Goal: Find specific page/section: Find specific page/section

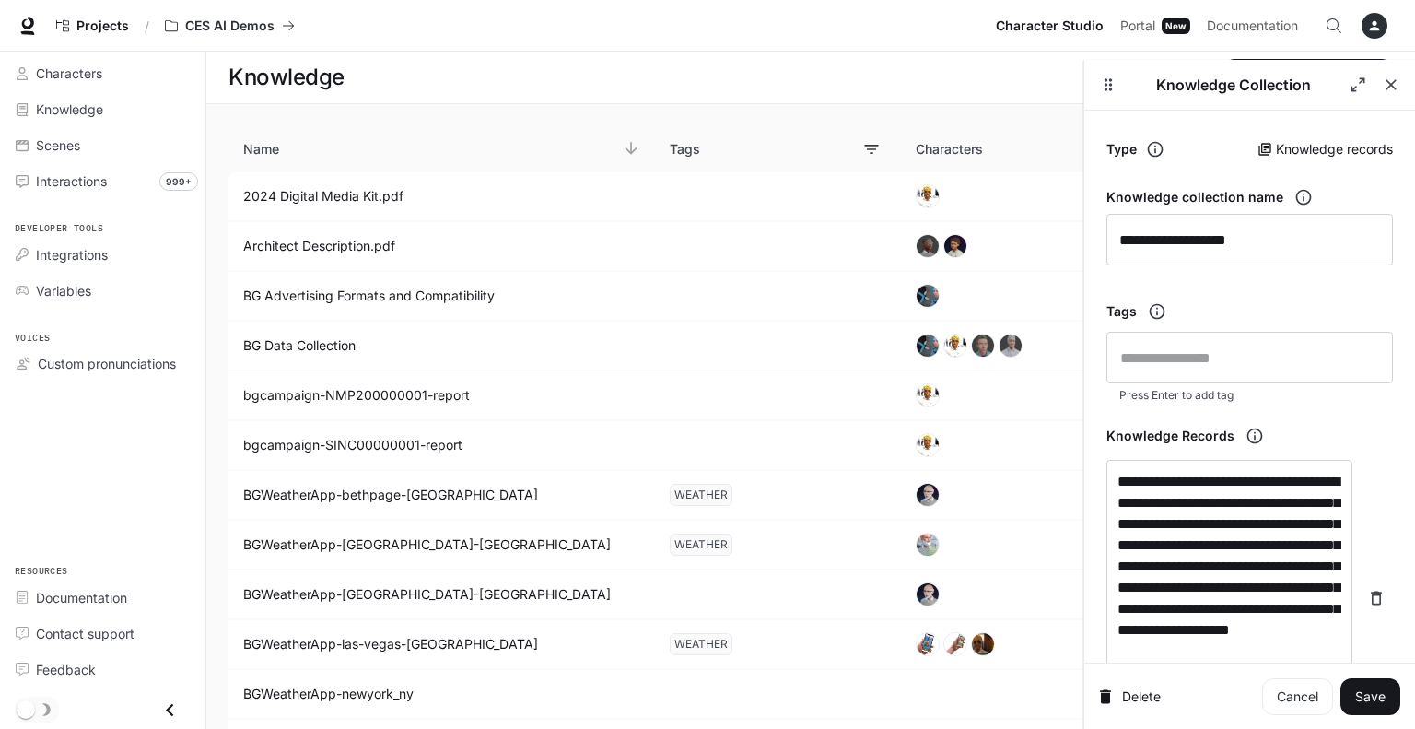
scroll to position [384, 0]
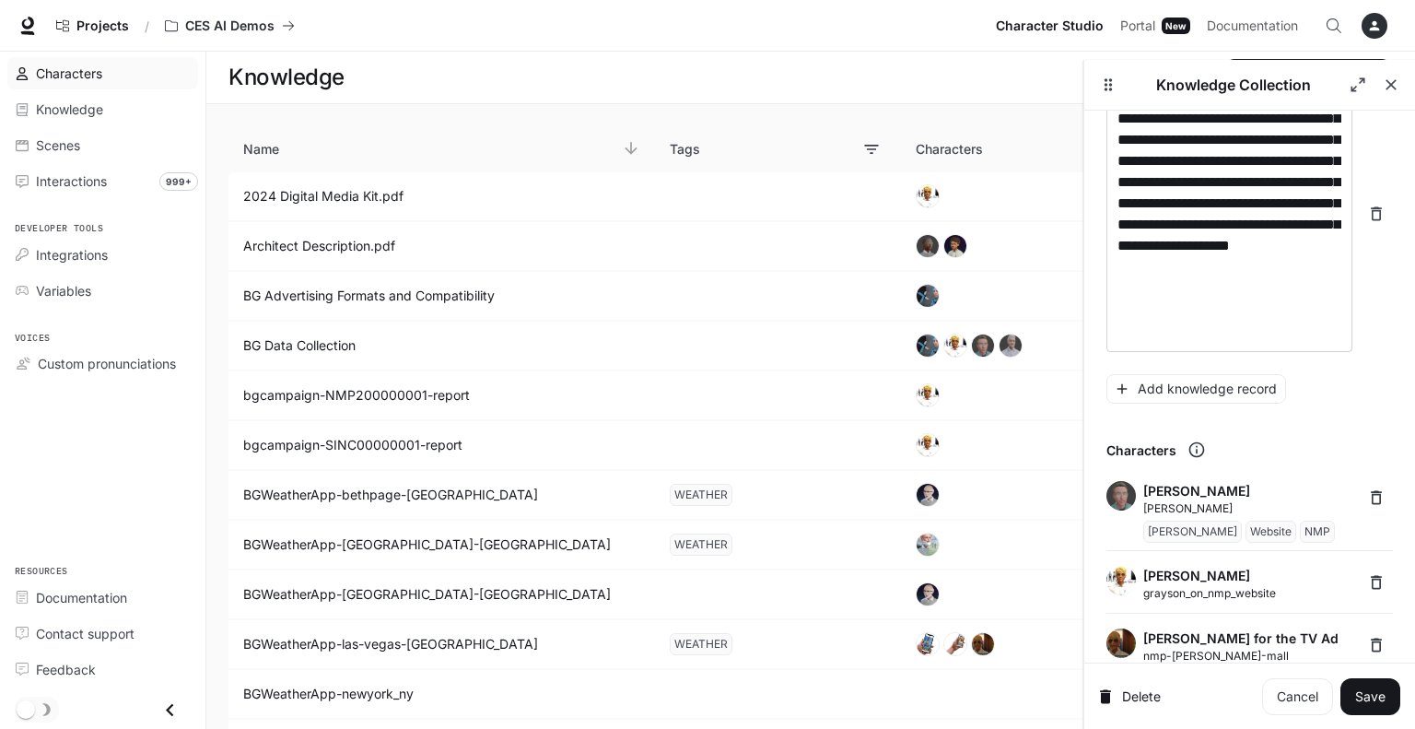
click at [99, 58] on link "Characters" at bounding box center [102, 73] width 191 height 32
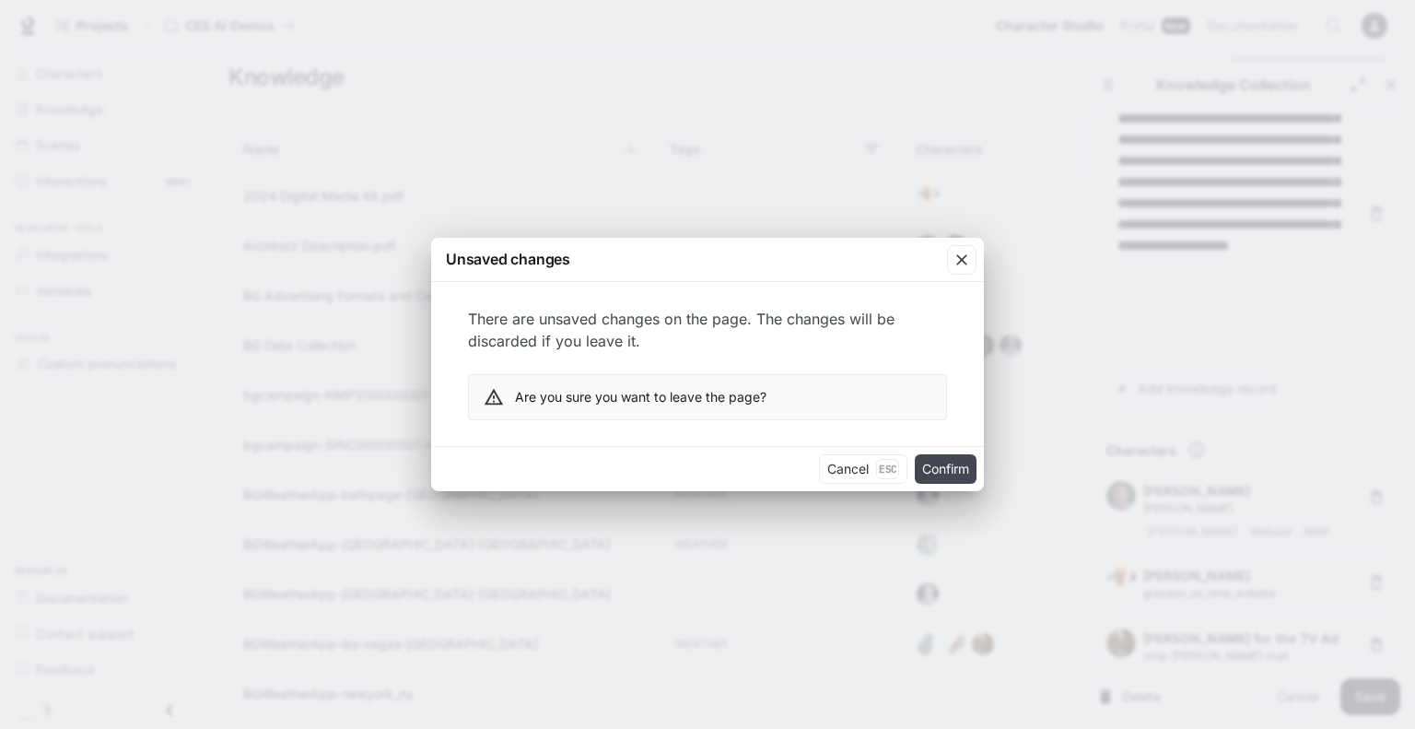
click at [936, 473] on button "Confirm" at bounding box center [946, 468] width 62 height 29
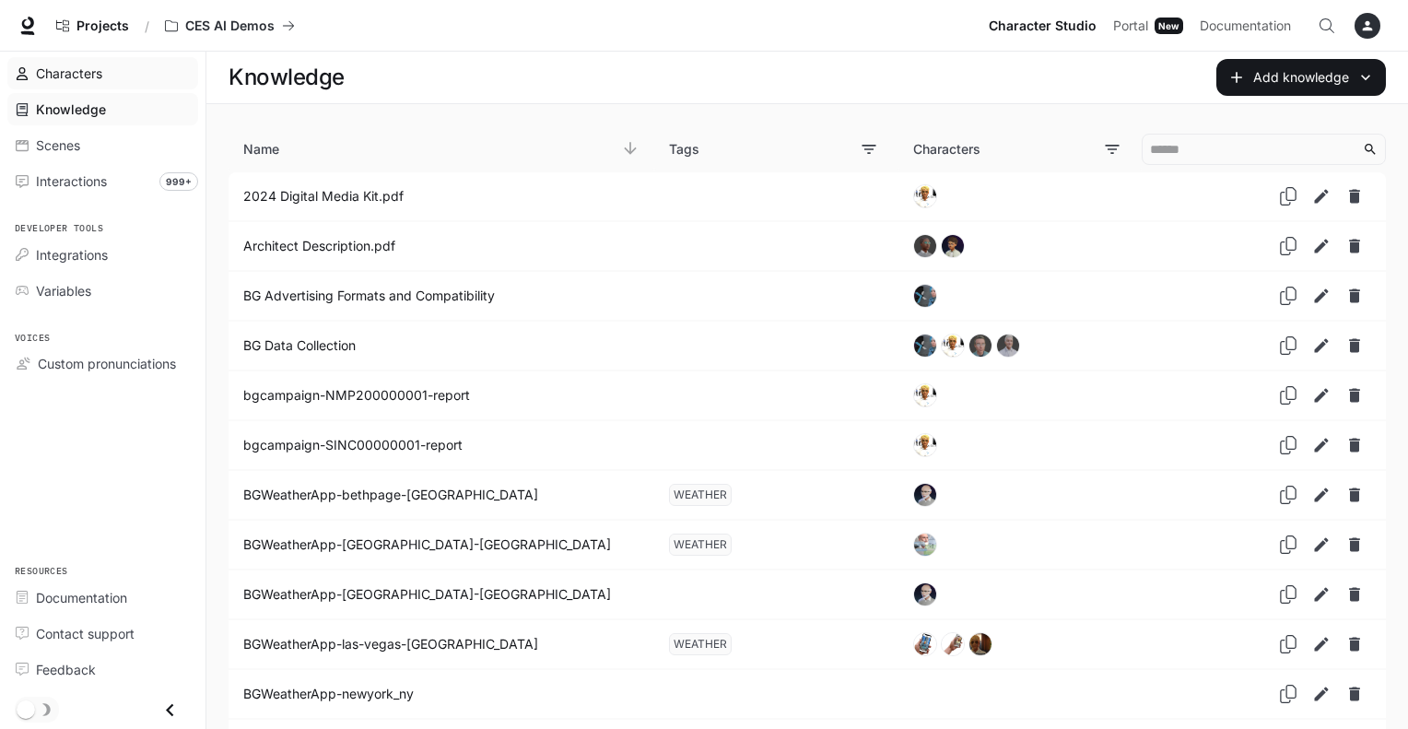
click at [41, 69] on span "Characters" at bounding box center [69, 73] width 66 height 19
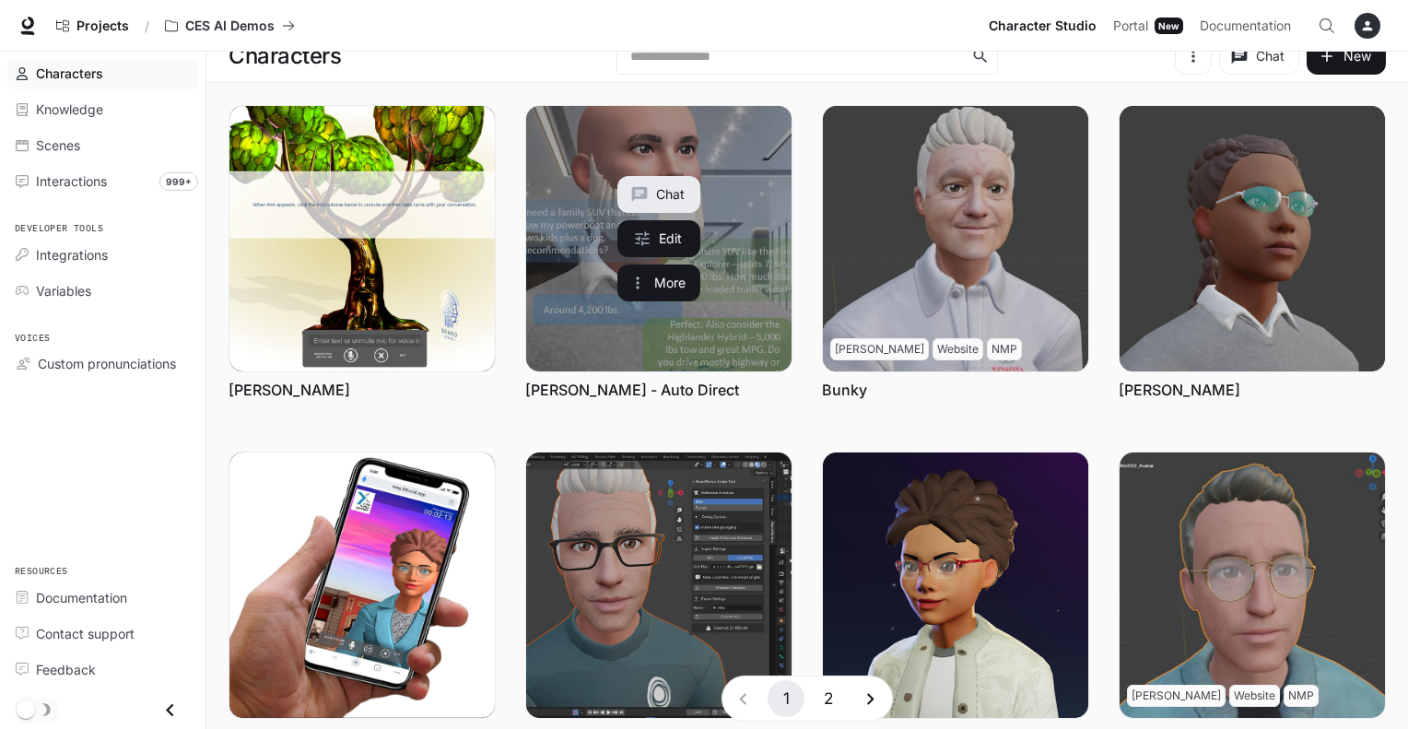
scroll to position [20, 0]
